Goal: Task Accomplishment & Management: Manage account settings

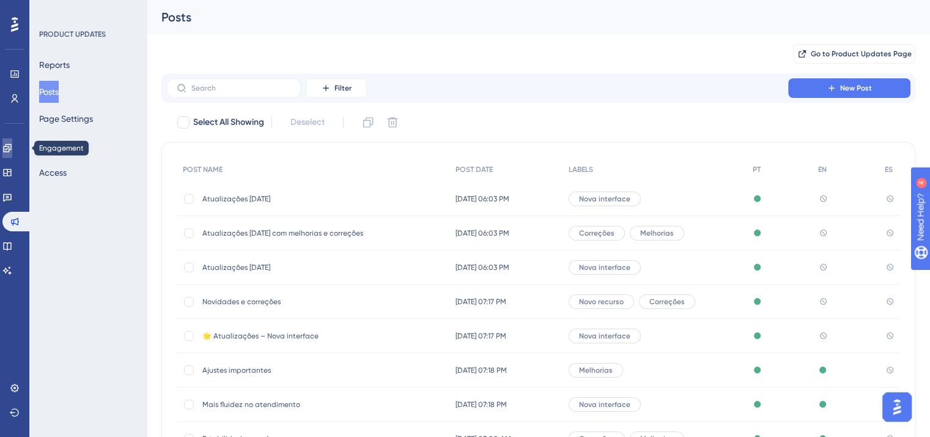
click at [10, 149] on icon at bounding box center [7, 148] width 10 height 10
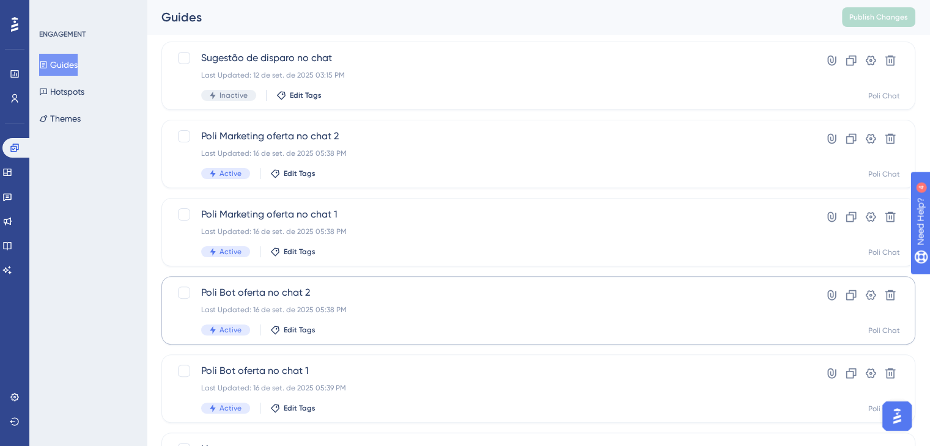
scroll to position [428, 0]
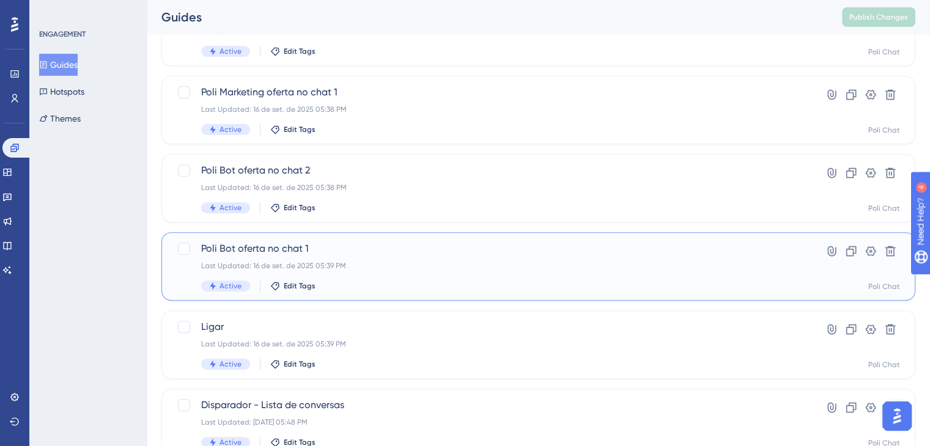
click at [377, 256] on div "Poli Bot oferta no chat 1 Last Updated: [DATE] 05:39 PM Active Edit Tags" at bounding box center [489, 267] width 577 height 50
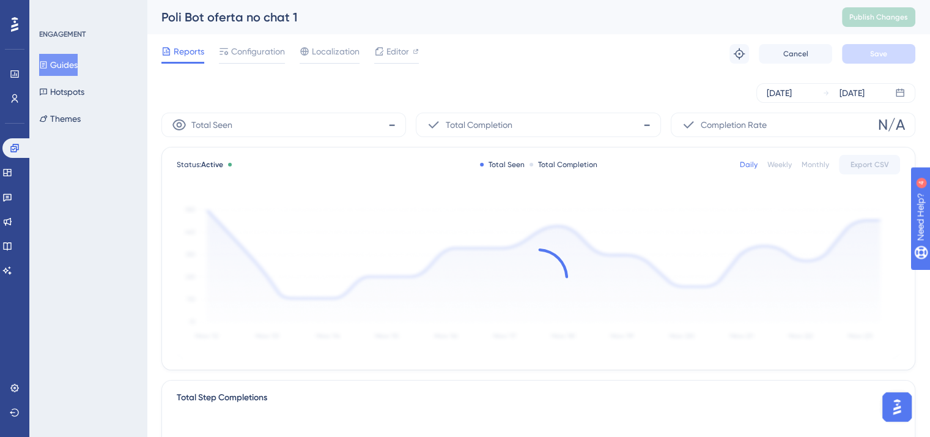
click at [256, 42] on div "Reports Configuration Localization Editor Troubleshoot Cancel Save" at bounding box center [538, 53] width 754 height 39
click at [259, 47] on span "Configuration" at bounding box center [258, 51] width 54 height 15
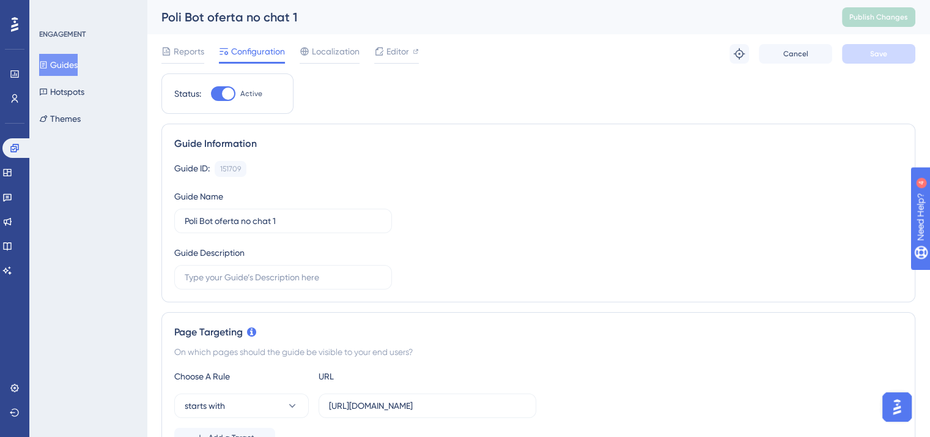
click at [216, 95] on div at bounding box center [223, 93] width 24 height 15
click at [211, 94] on input "Active" at bounding box center [210, 94] width 1 height 1
checkbox input "false"
click at [850, 57] on button "Save" at bounding box center [878, 54] width 73 height 20
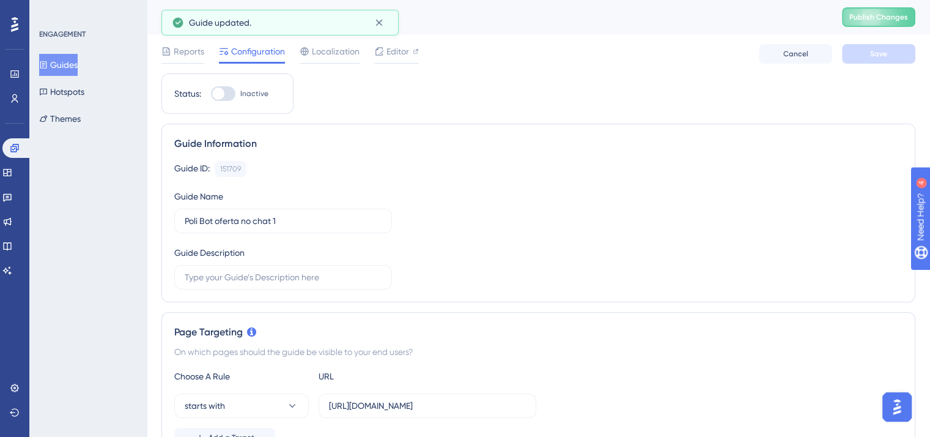
click at [63, 66] on button "Guides" at bounding box center [58, 65] width 39 height 22
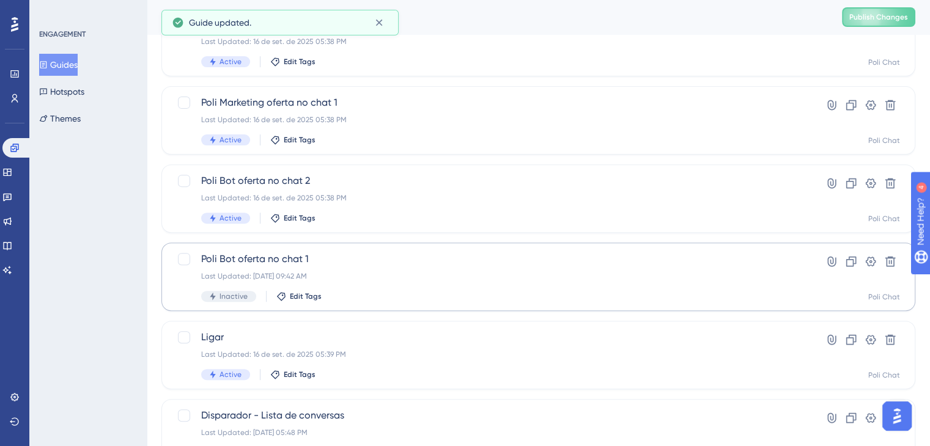
scroll to position [428, 0]
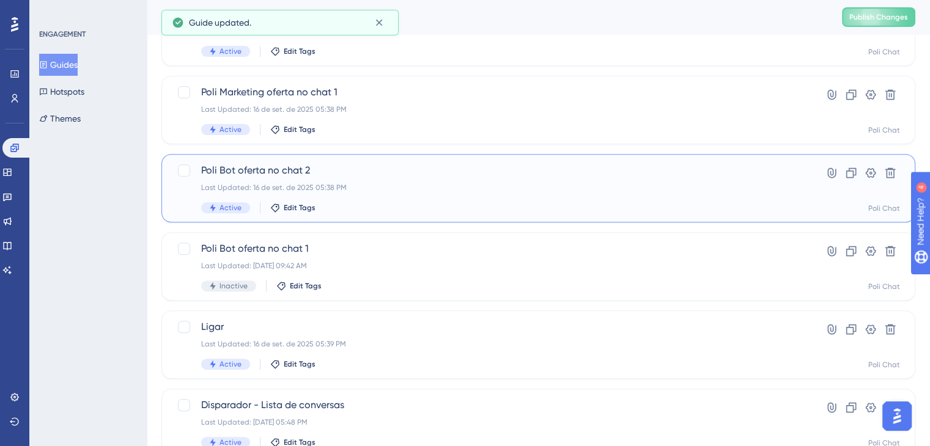
click at [316, 177] on span "Poli Bot oferta no chat 2" at bounding box center [489, 170] width 577 height 15
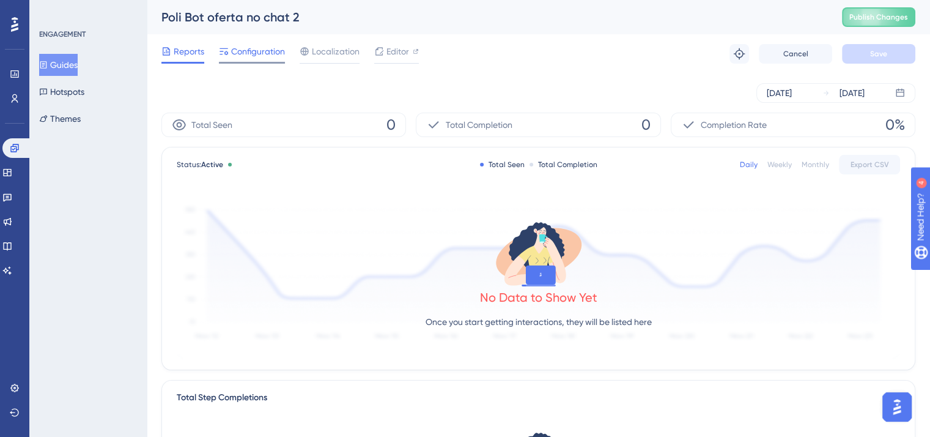
click at [237, 53] on span "Configuration" at bounding box center [258, 51] width 54 height 15
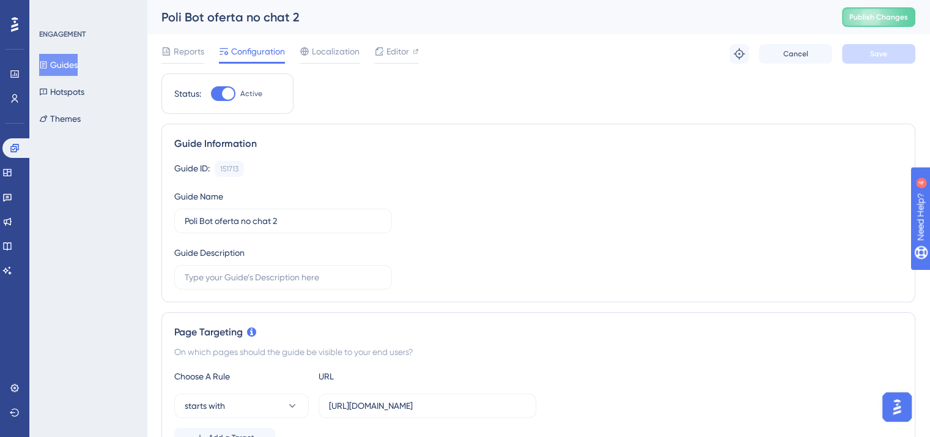
click at [218, 100] on div at bounding box center [223, 93] width 24 height 15
click at [211, 94] on input "Active" at bounding box center [210, 94] width 1 height 1
checkbox input "false"
click at [879, 51] on span "Save" at bounding box center [878, 54] width 17 height 10
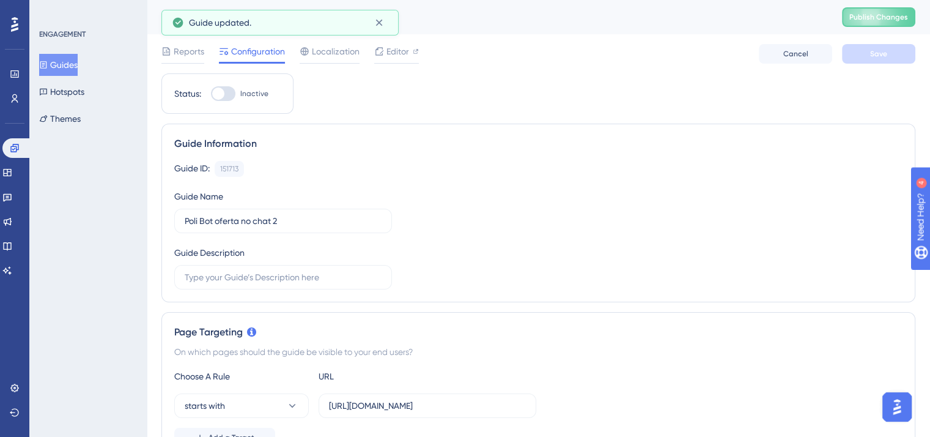
click at [78, 64] on button "Guides" at bounding box center [58, 65] width 39 height 22
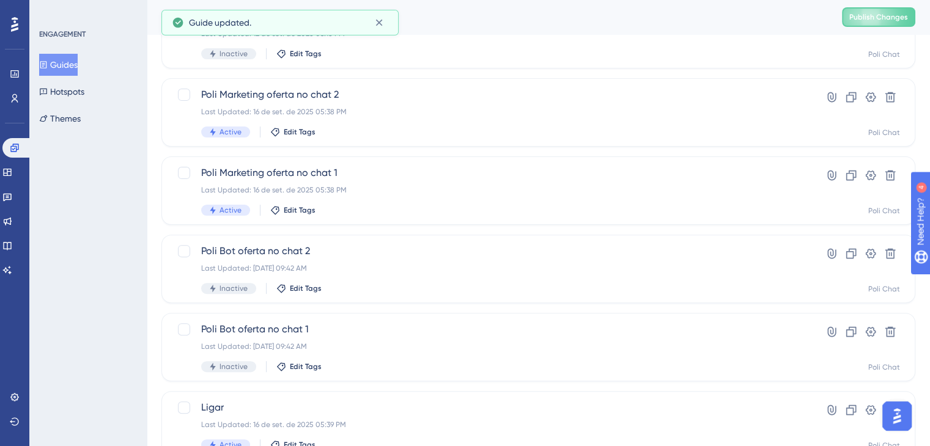
scroll to position [367, 0]
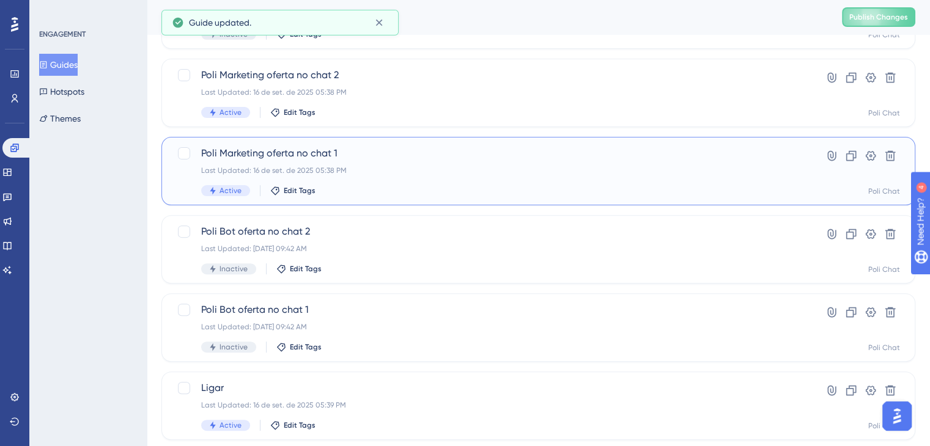
click at [380, 165] on div "Poli Marketing oferta no chat 1 Last Updated: [DATE] 05:38 PM Active Edit Tags" at bounding box center [489, 171] width 577 height 50
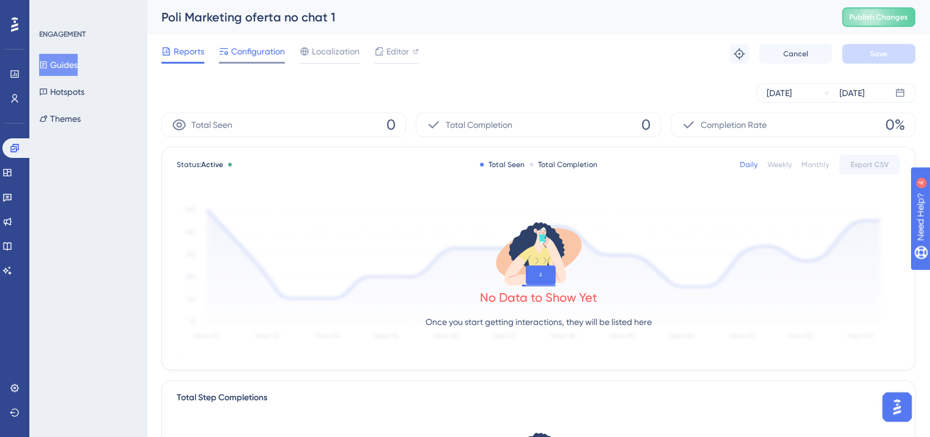
click at [276, 55] on span "Configuration" at bounding box center [258, 51] width 54 height 15
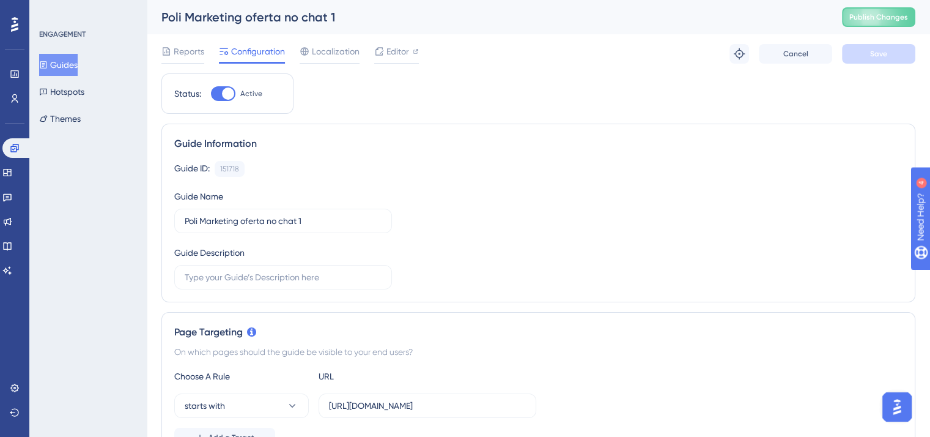
click at [226, 95] on div at bounding box center [228, 93] width 12 height 12
click at [211, 94] on input "Active" at bounding box center [210, 94] width 1 height 1
checkbox input "false"
click at [892, 54] on button "Save" at bounding box center [878, 54] width 73 height 20
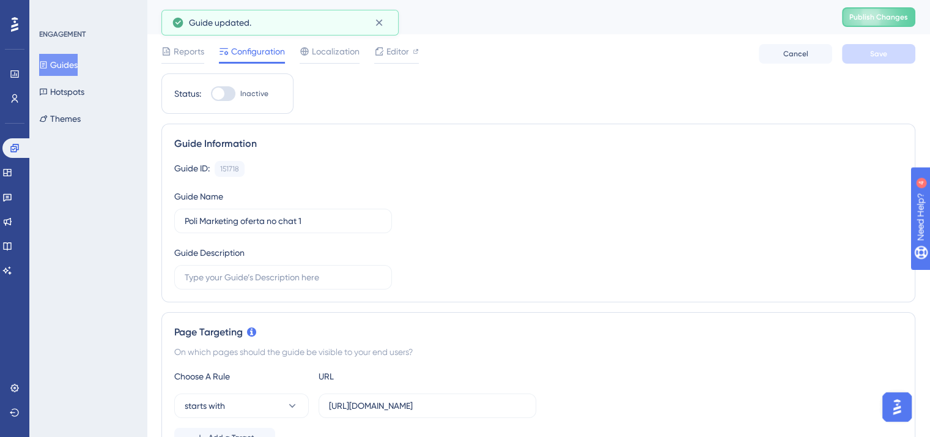
click at [72, 68] on button "Guides" at bounding box center [58, 65] width 39 height 22
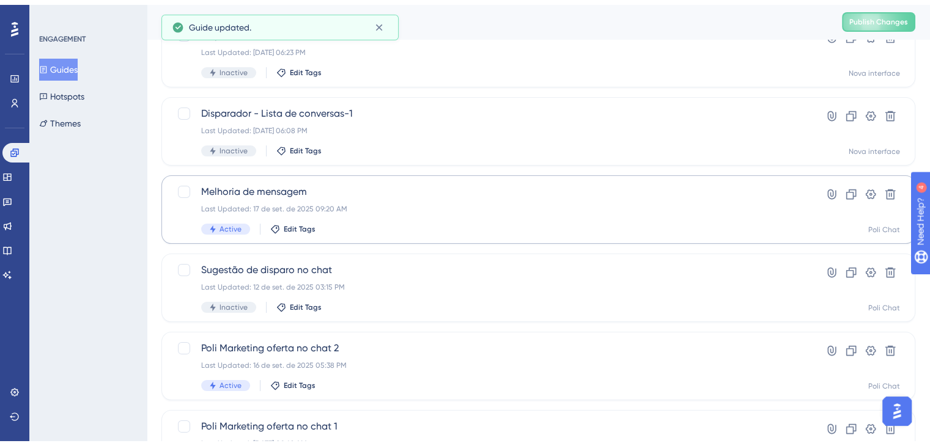
scroll to position [245, 0]
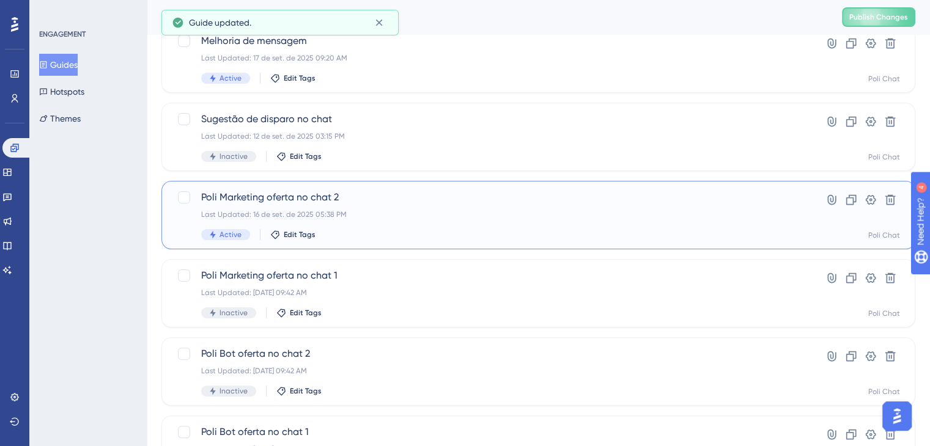
click at [294, 205] on div "Poli Marketing oferta no chat 2 Last Updated: [DATE] 05:38 PM Active Edit Tags" at bounding box center [489, 215] width 577 height 50
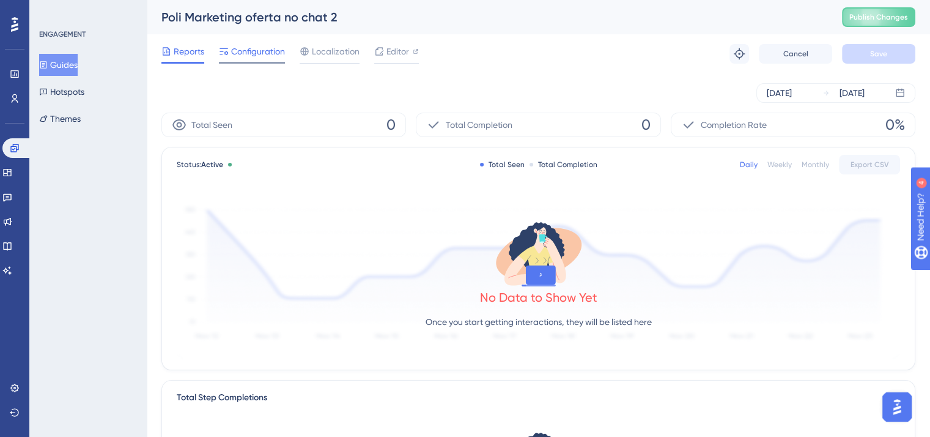
click at [264, 52] on span "Configuration" at bounding box center [258, 51] width 54 height 15
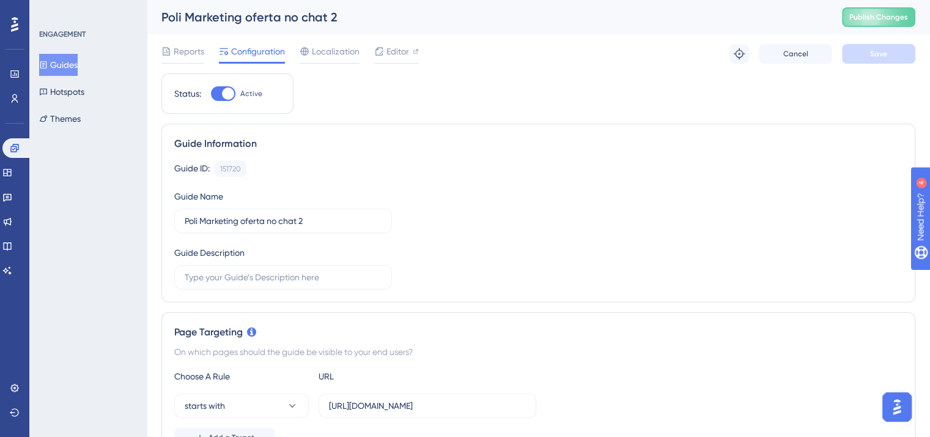
click at [214, 96] on div at bounding box center [223, 93] width 24 height 15
click at [211, 94] on input "Active" at bounding box center [210, 94] width 1 height 1
checkbox input "false"
click at [893, 50] on button "Save" at bounding box center [878, 54] width 73 height 20
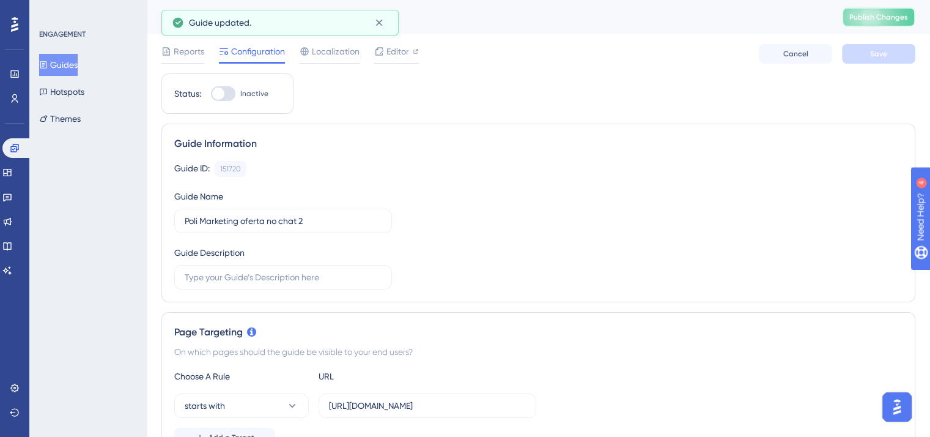
click at [903, 13] on span "Publish Changes" at bounding box center [878, 17] width 59 height 10
click at [892, 404] on img "Open AI Assistant Launcher" at bounding box center [897, 407] width 22 height 22
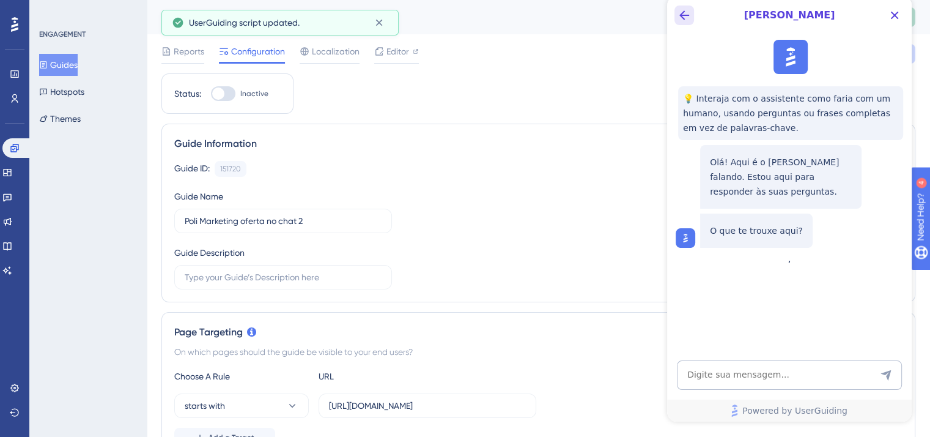
click at [686, 14] on icon "Back Button" at bounding box center [684, 15] width 15 height 15
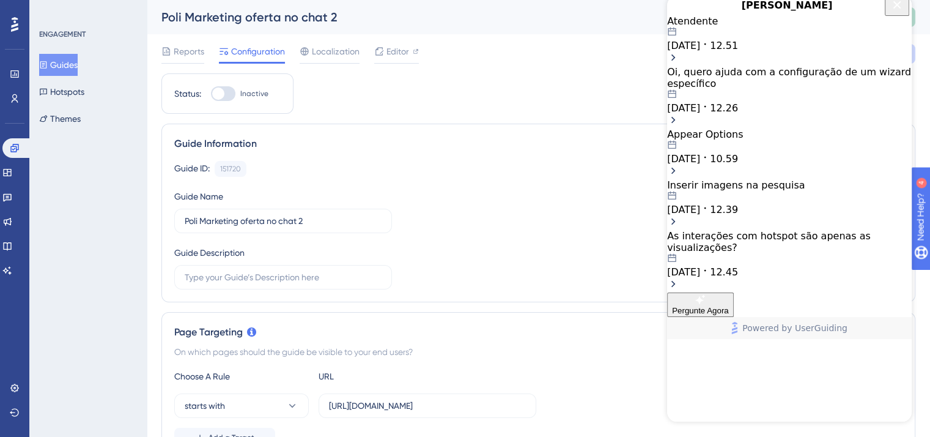
click at [862, 51] on div "Atendente [DATE] 12.51" at bounding box center [789, 33] width 245 height 36
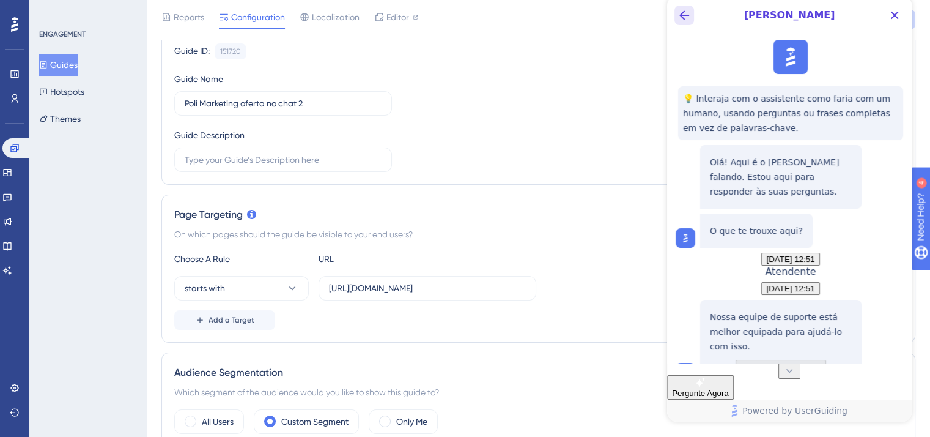
click at [684, 16] on icon "Back Button" at bounding box center [684, 15] width 15 height 15
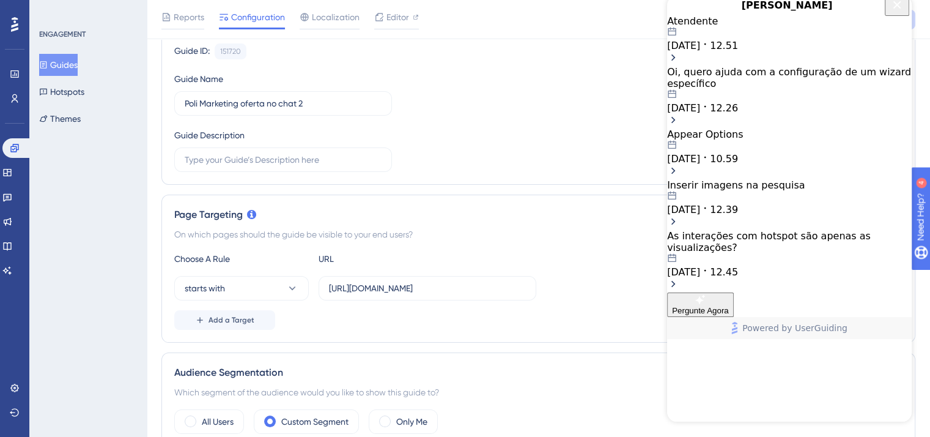
click at [738, 114] on span "12.26" at bounding box center [724, 108] width 28 height 12
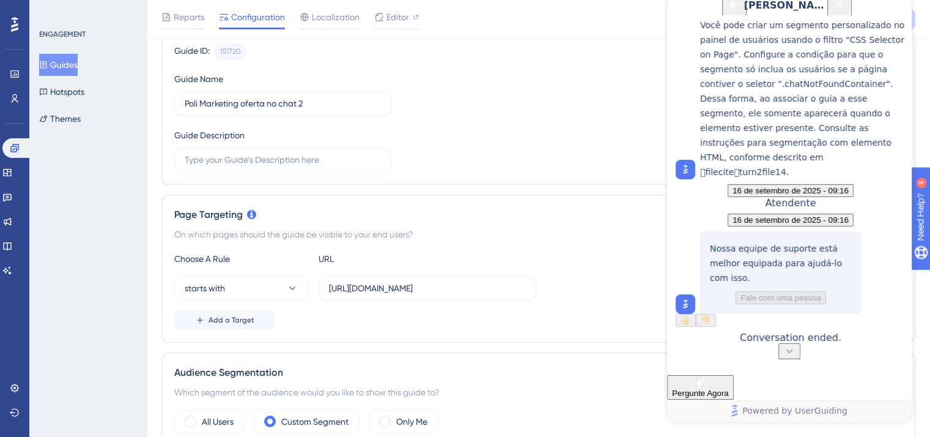
scroll to position [5627, 0]
click at [727, 12] on icon "Back Button" at bounding box center [734, 5] width 15 height 15
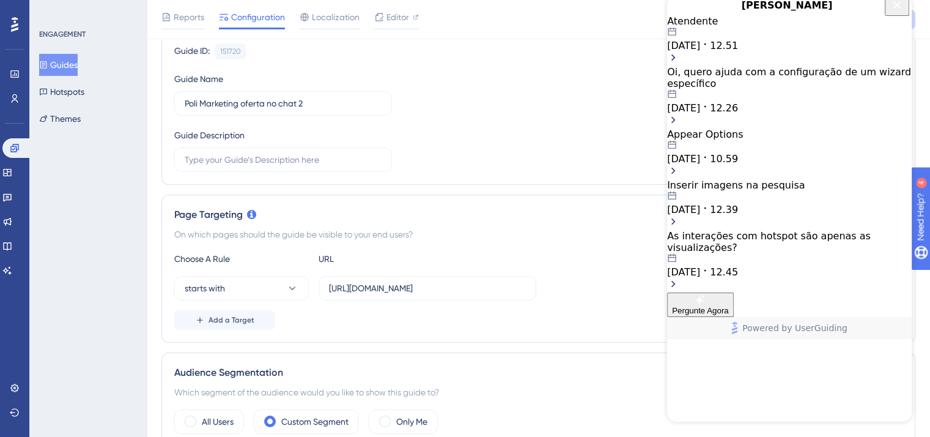
click at [774, 215] on div "Inserir imagens na pesquisa [DATE] 12.39" at bounding box center [789, 197] width 245 height 36
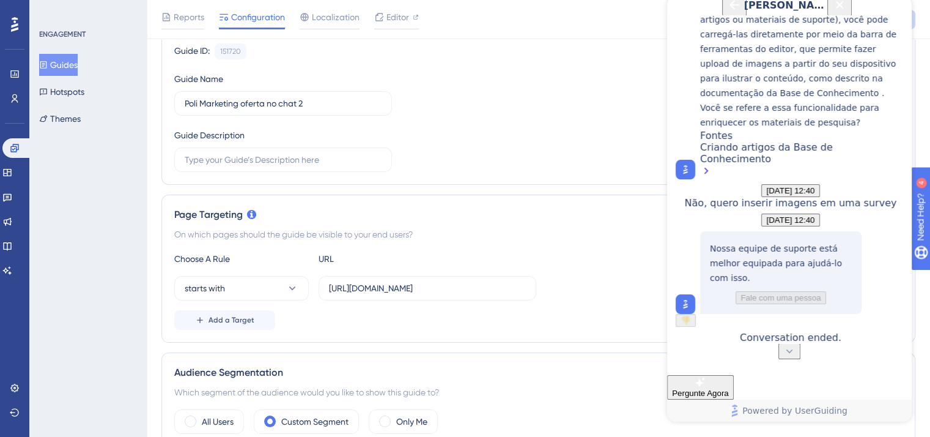
scroll to position [431, 0]
click at [805, 197] on div "Não, quero inserir imagens em uma survey" at bounding box center [791, 203] width 212 height 12
click at [729, 388] on span "Pergunte Agora" at bounding box center [700, 392] width 57 height 9
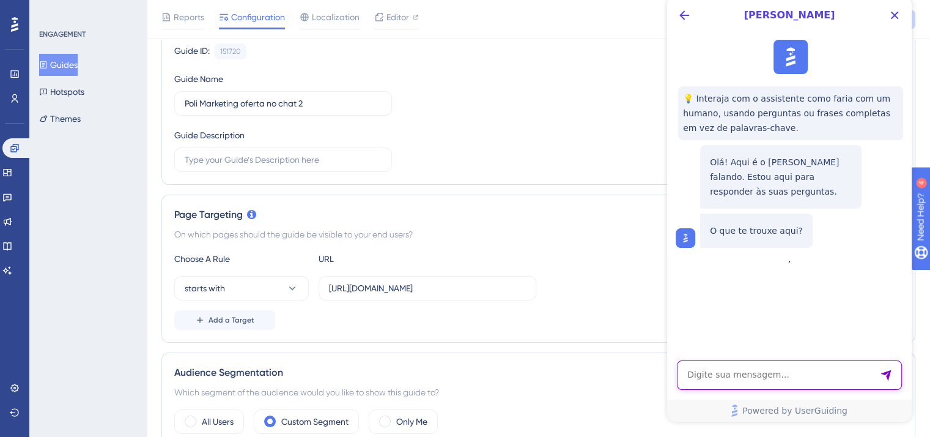
click at [805, 374] on textarea "AI Assistant Text Input" at bounding box center [789, 374] width 225 height 29
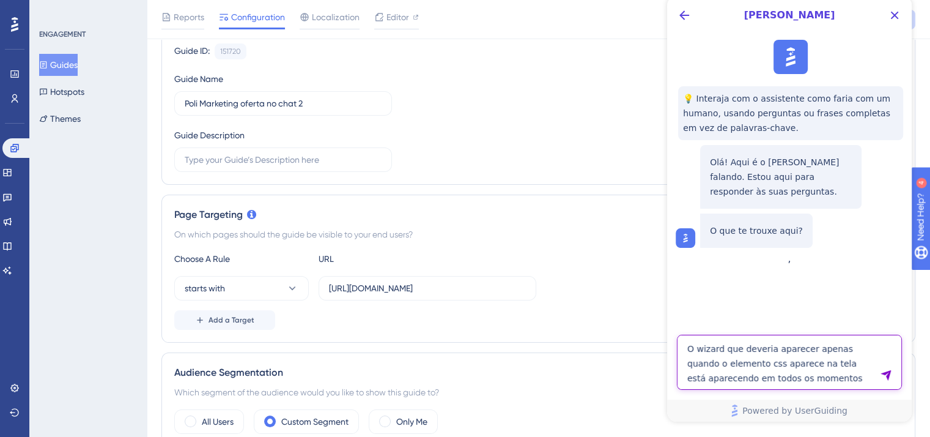
type textarea "O wizard que deveria aparecer apenas quando o elemento css aparece na tela está…"
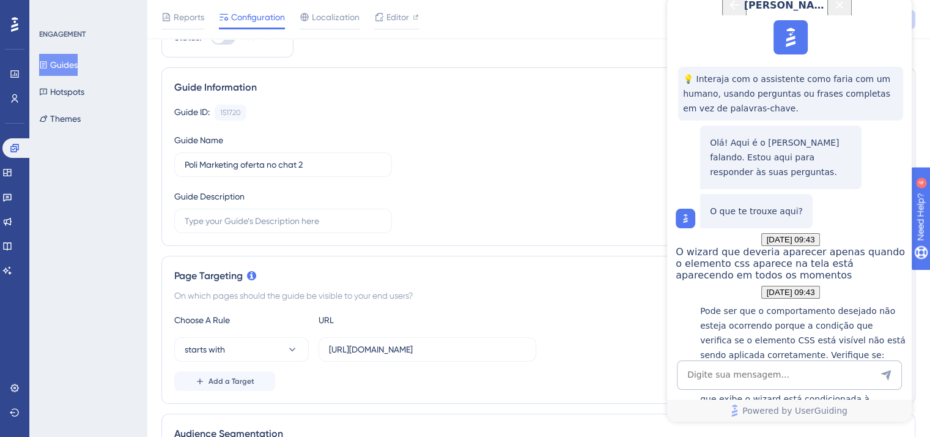
scroll to position [442, 0]
click at [794, 380] on textarea "AI Assistant Text Input" at bounding box center [789, 374] width 225 height 29
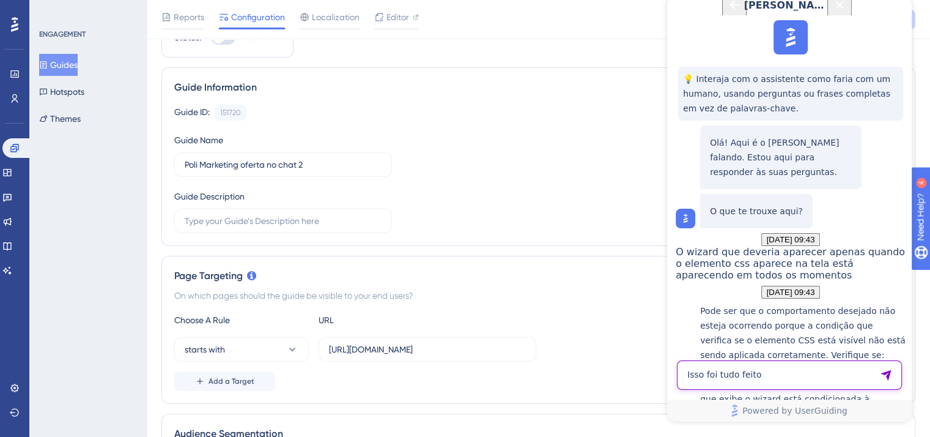
type textarea "Isso foi tudo feito"
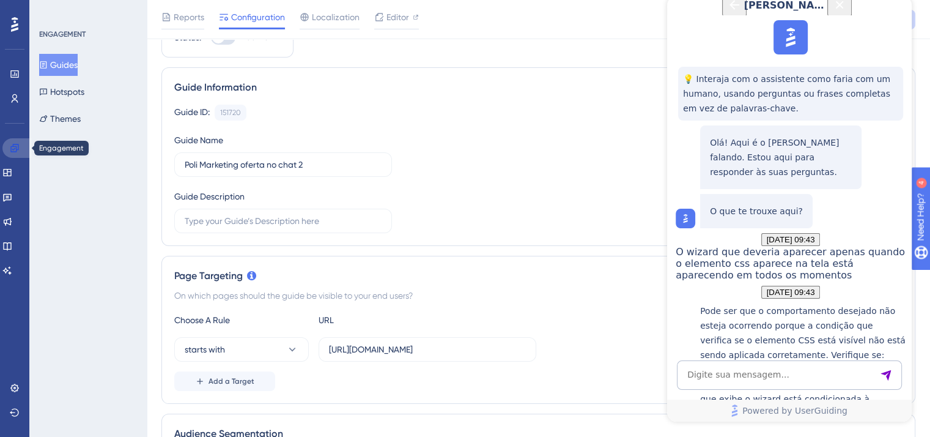
click at [14, 152] on icon at bounding box center [15, 148] width 10 height 10
